Goal: Task Accomplishment & Management: Manage account settings

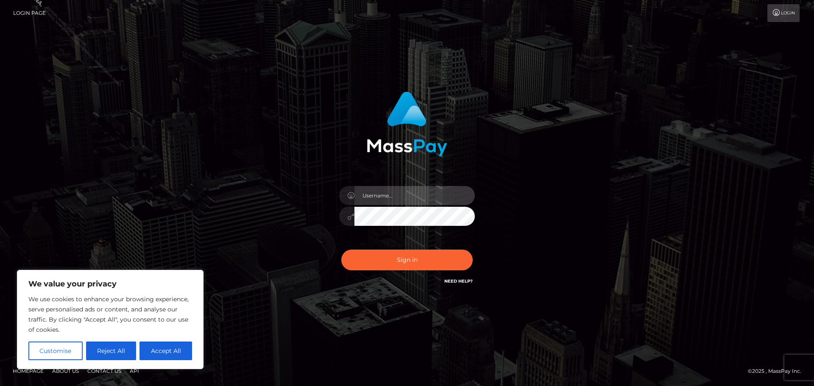
drag, startPoint x: 389, startPoint y: 192, endPoint x: 396, endPoint y: 205, distance: 15.0
click at [389, 192] on input "text" at bounding box center [415, 195] width 120 height 19
type input "[PERSON_NAME].Silversocial"
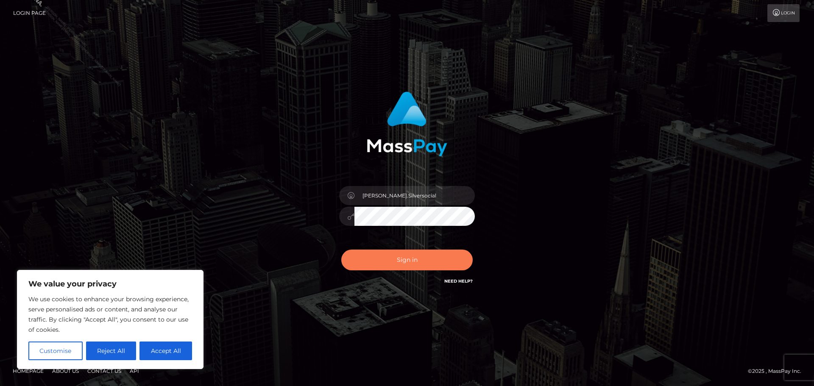
click at [416, 258] on button "Sign in" at bounding box center [406, 260] width 131 height 21
click at [580, 217] on div "[PERSON_NAME].Silversocial Sign in" at bounding box center [406, 193] width 483 height 216
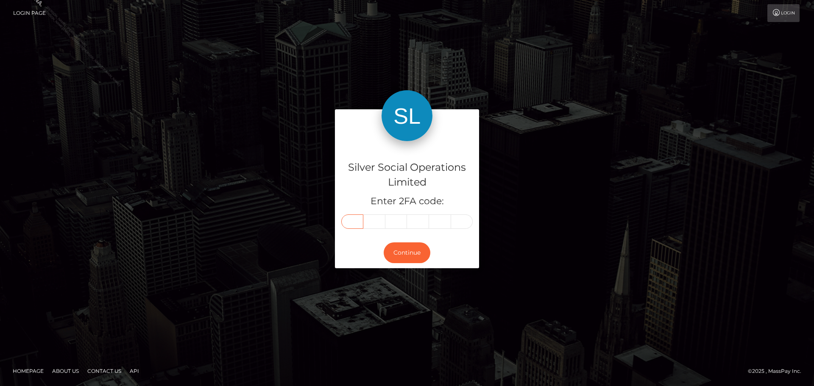
click at [355, 227] on input "text" at bounding box center [352, 222] width 22 height 14
type input "9"
type input "8"
type input "3"
type input "7"
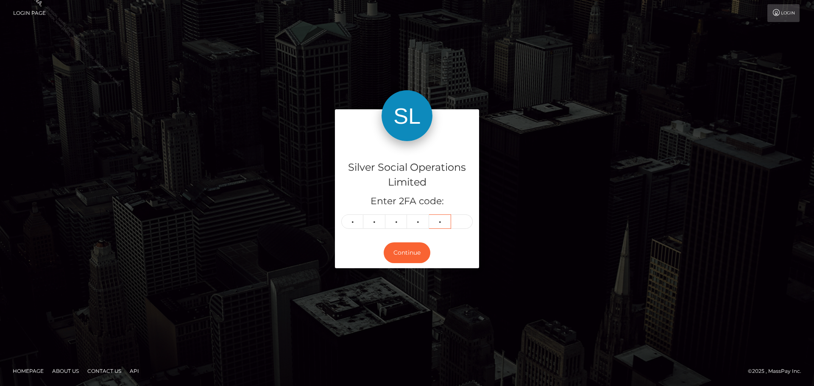
type input "4"
type input "9"
type input "8"
type input "3"
type input "7"
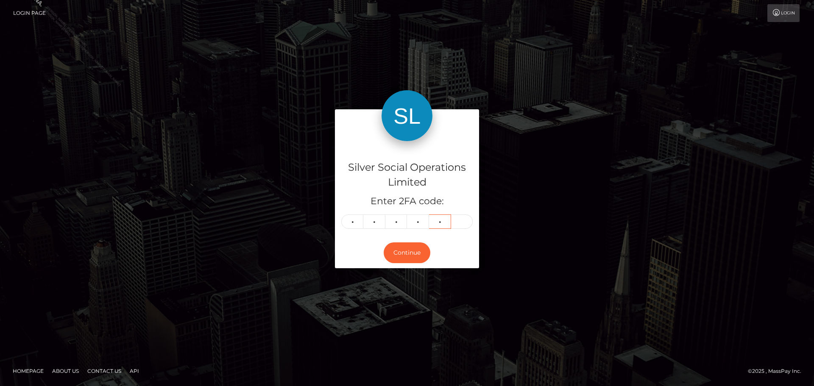
type input "4"
type input "6"
